Goal: Obtain resource: Download file/media

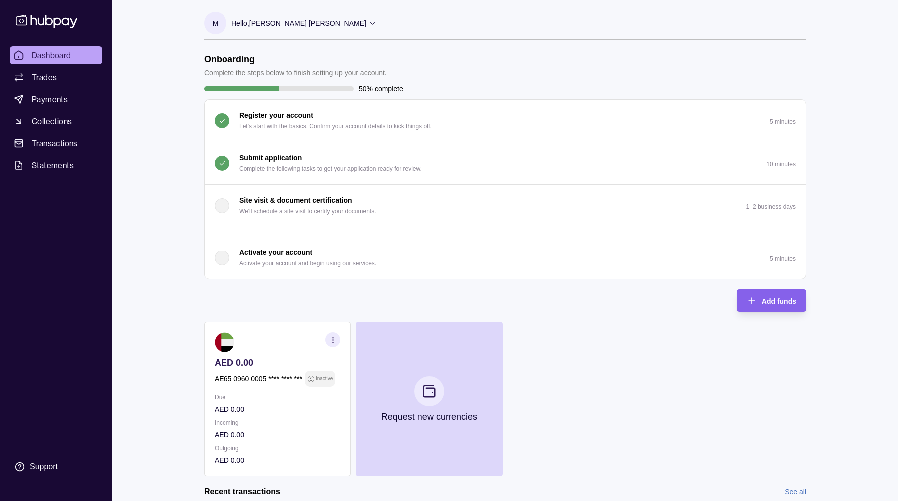
click at [303, 156] on div "Submit application Complete the following tasks to get your application ready f…" at bounding box center [330, 163] width 182 height 22
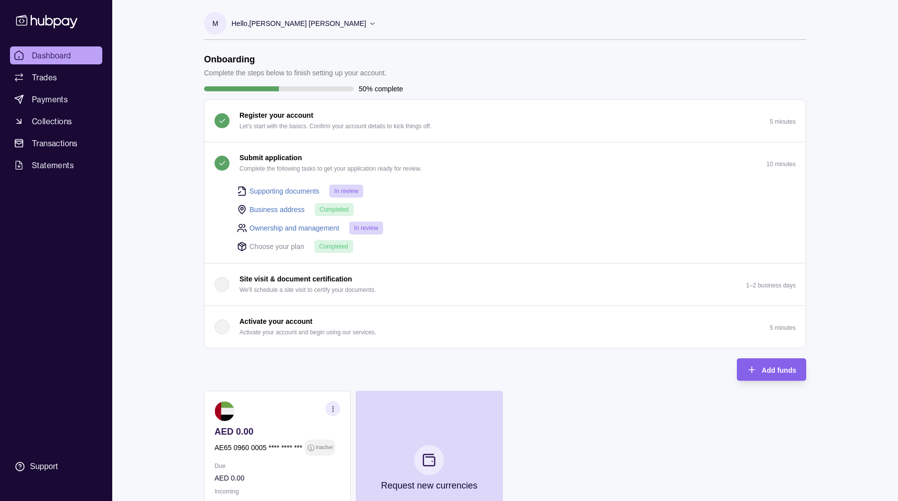
click at [348, 186] on p "In review" at bounding box center [346, 191] width 24 height 11
click at [347, 191] on span "In review" at bounding box center [346, 190] width 24 height 7
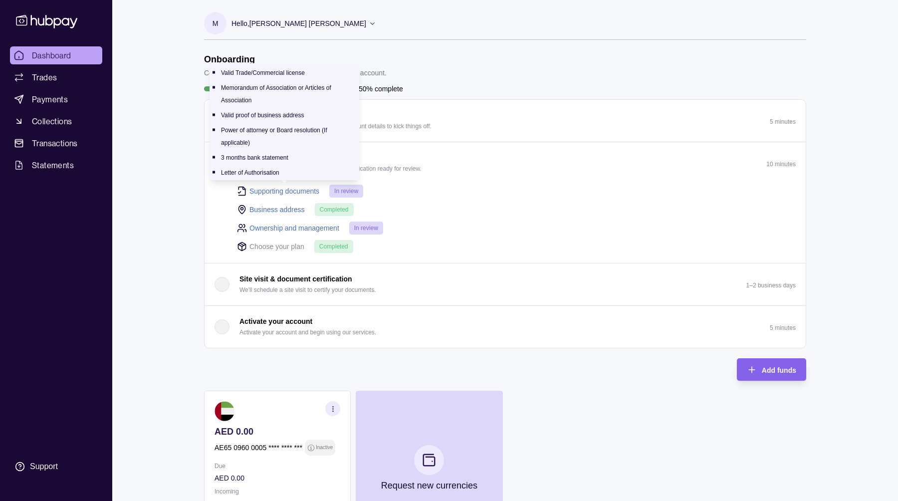
click at [281, 191] on link "Supporting documents" at bounding box center [284, 191] width 70 height 11
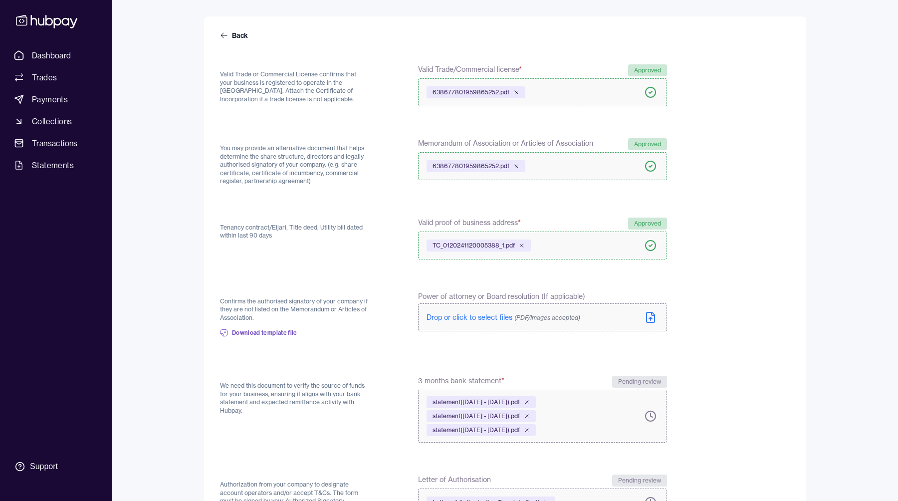
scroll to position [68, 0]
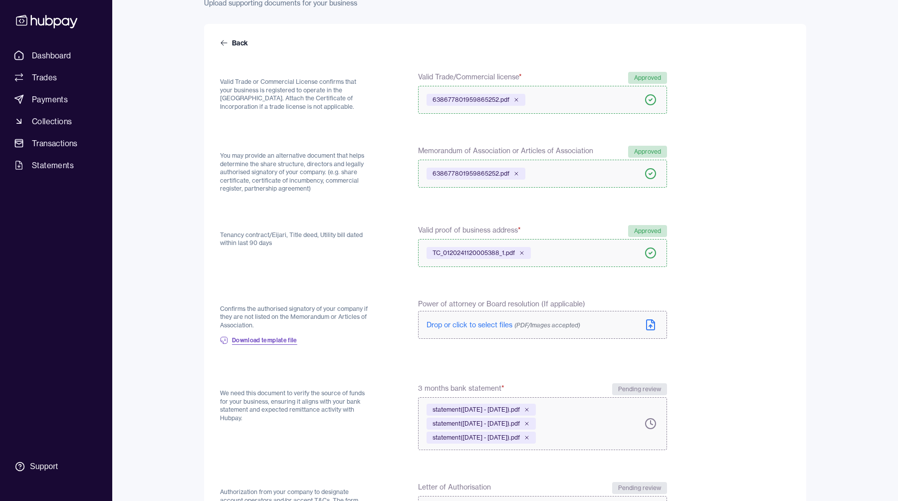
click at [264, 344] on span "Download template file" at bounding box center [264, 340] width 65 height 8
